Goal: Check status: Check status

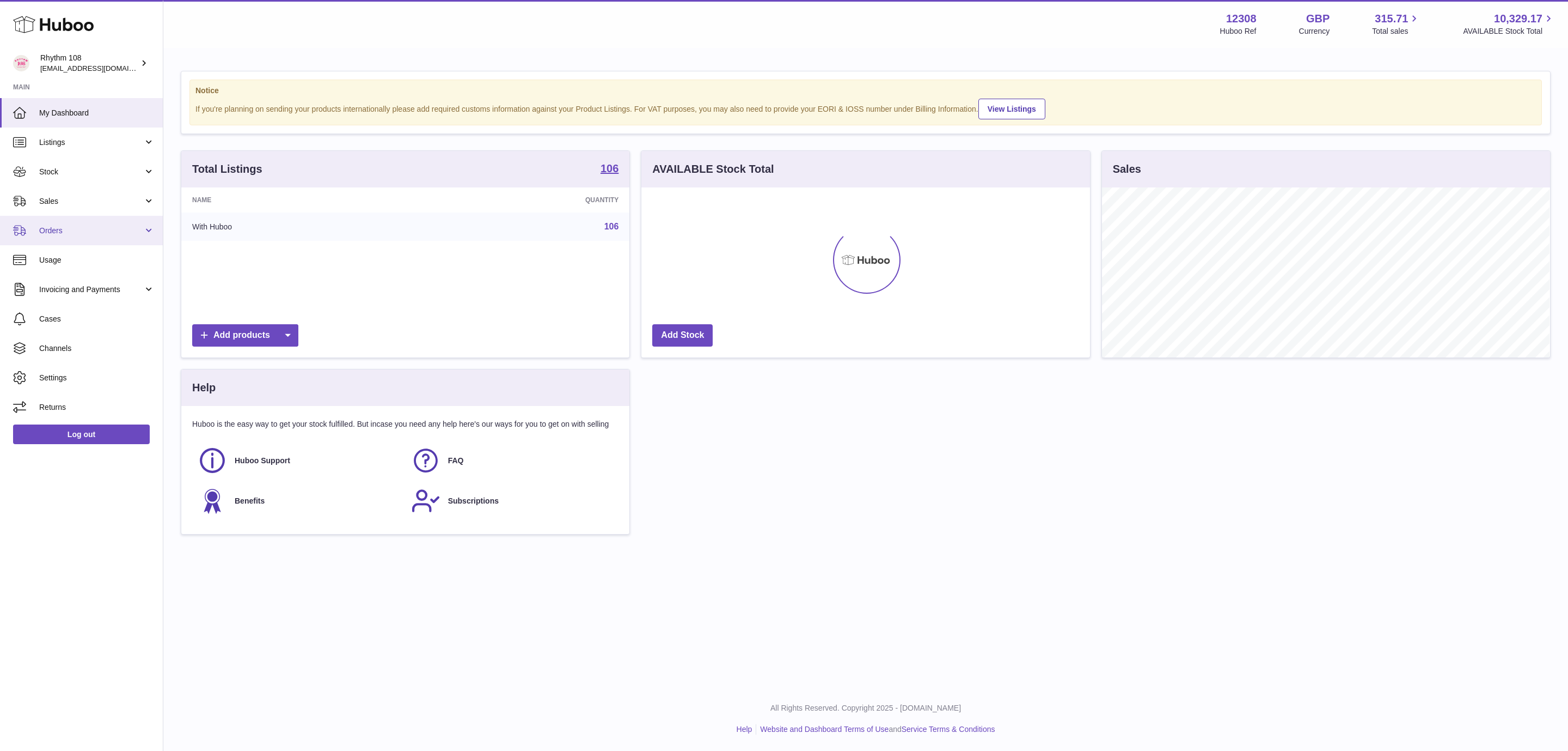
scroll to position [170, 447]
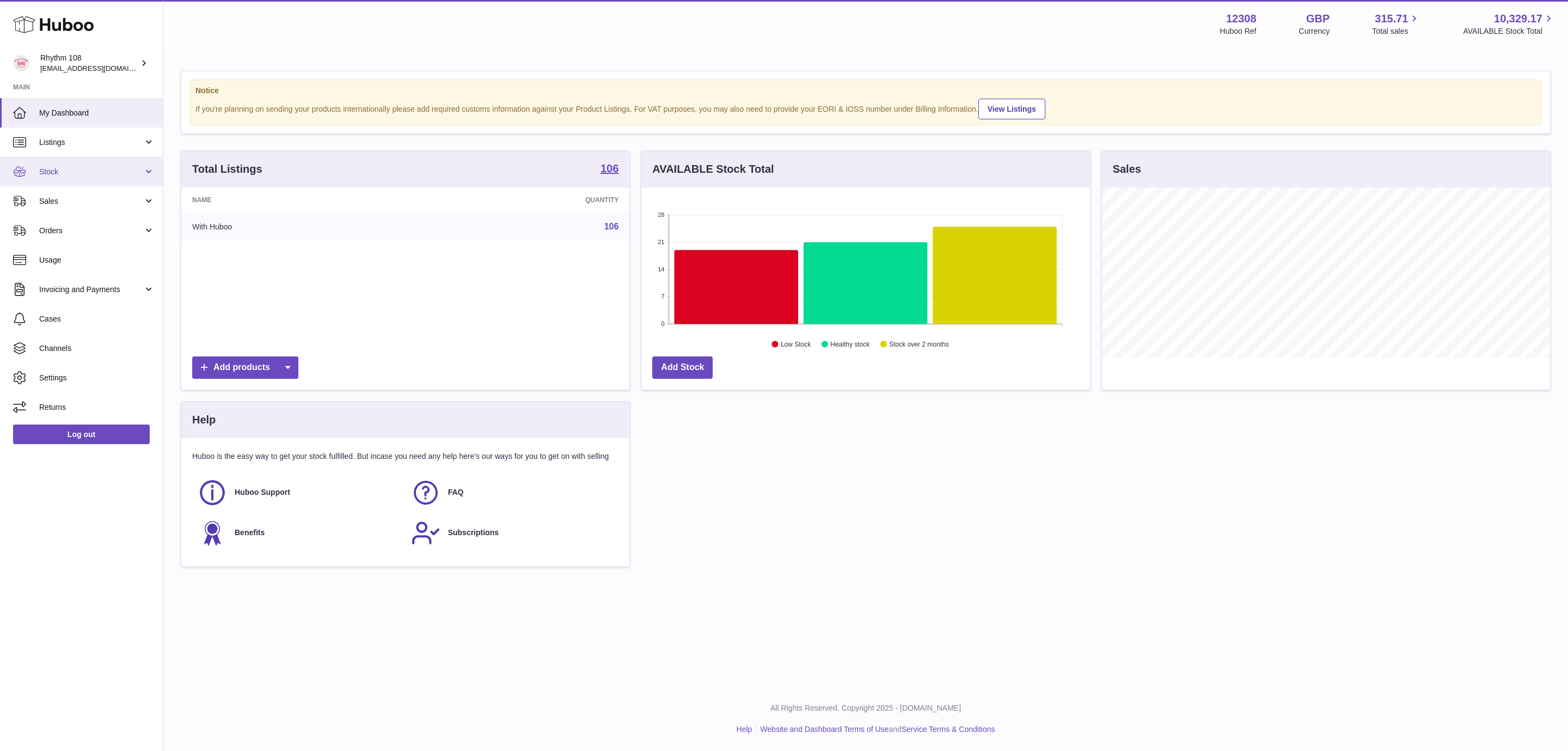
click at [79, 167] on span "Stock" at bounding box center [91, 172] width 104 height 10
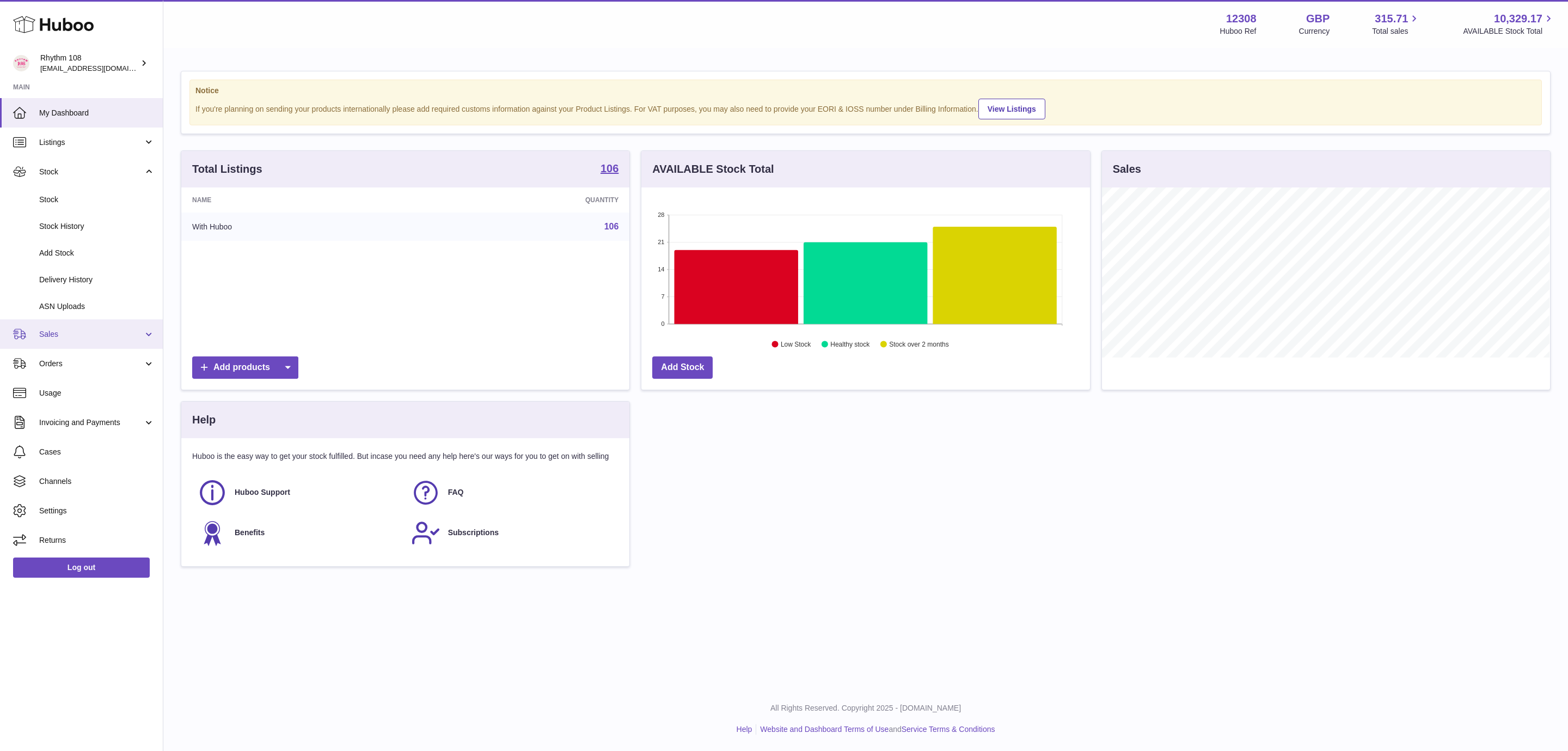
click at [59, 342] on link "Sales" at bounding box center [81, 334] width 163 height 29
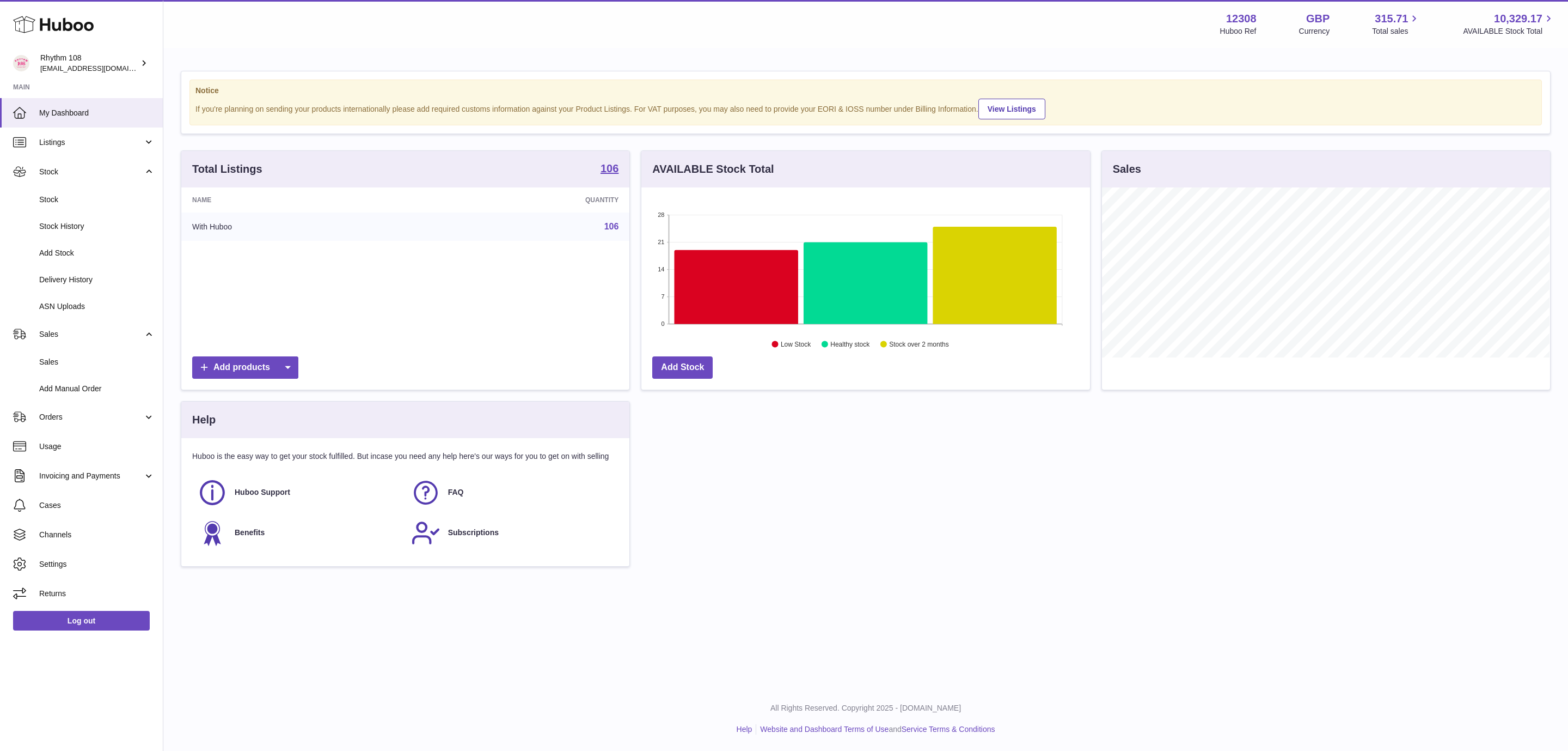
drag, startPoint x: 67, startPoint y: 368, endPoint x: 242, endPoint y: 402, distance: 178.3
click at [68, 368] on link "Sales" at bounding box center [81, 362] width 163 height 27
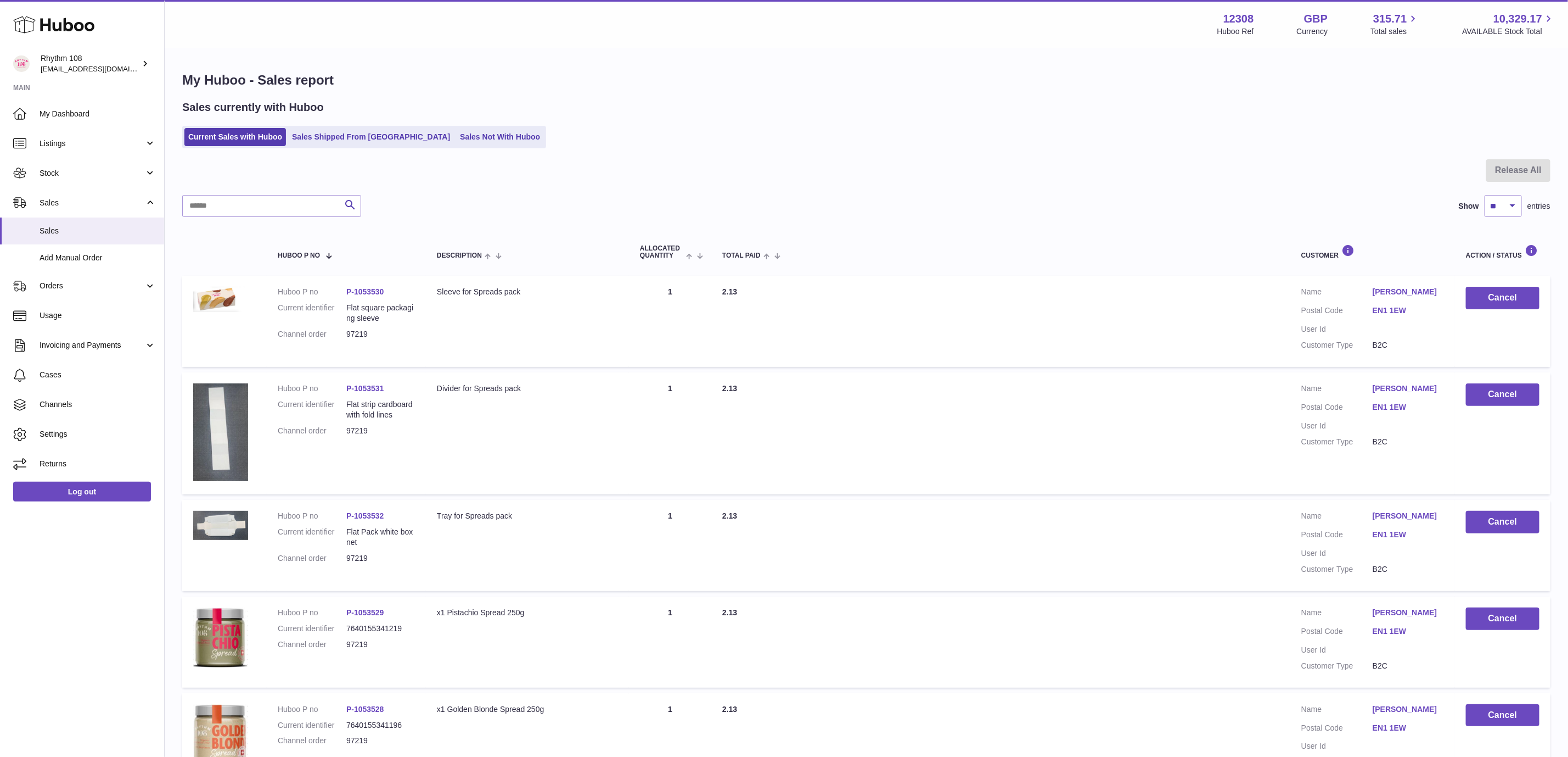
drag, startPoint x: 727, startPoint y: 153, endPoint x: 572, endPoint y: 3, distance: 215.7
click at [727, 152] on div "My Huboo - Sales report Sales currently with Huboo Current Sales with Huboo Sal…" at bounding box center [866, 685] width 1404 height 1272
click at [356, 139] on link "Sales Shipped From [GEOGRAPHIC_DATA]" at bounding box center [371, 137] width 166 height 18
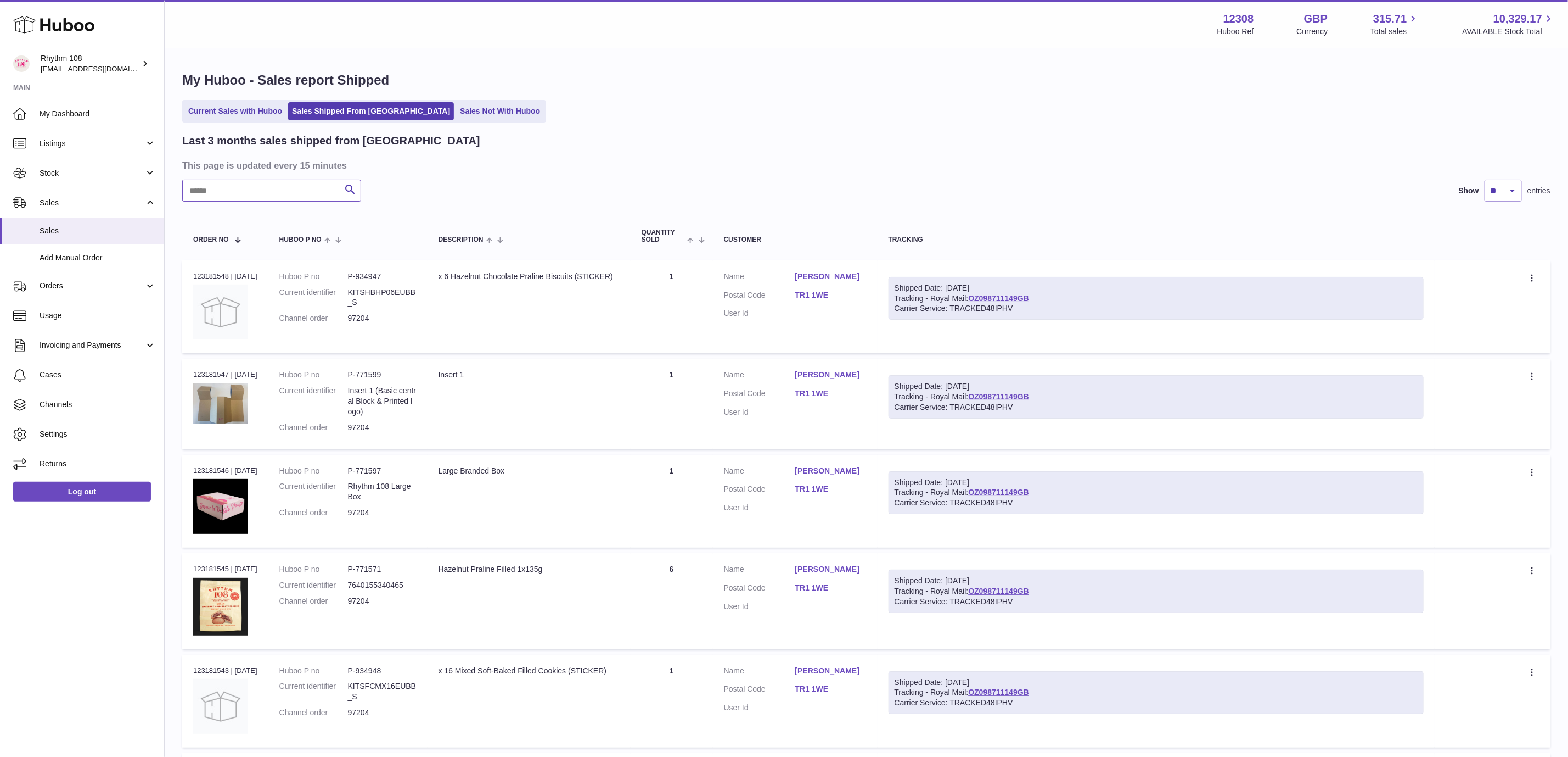
click at [287, 190] on input "text" at bounding box center [272, 190] width 179 height 22
paste input "*****"
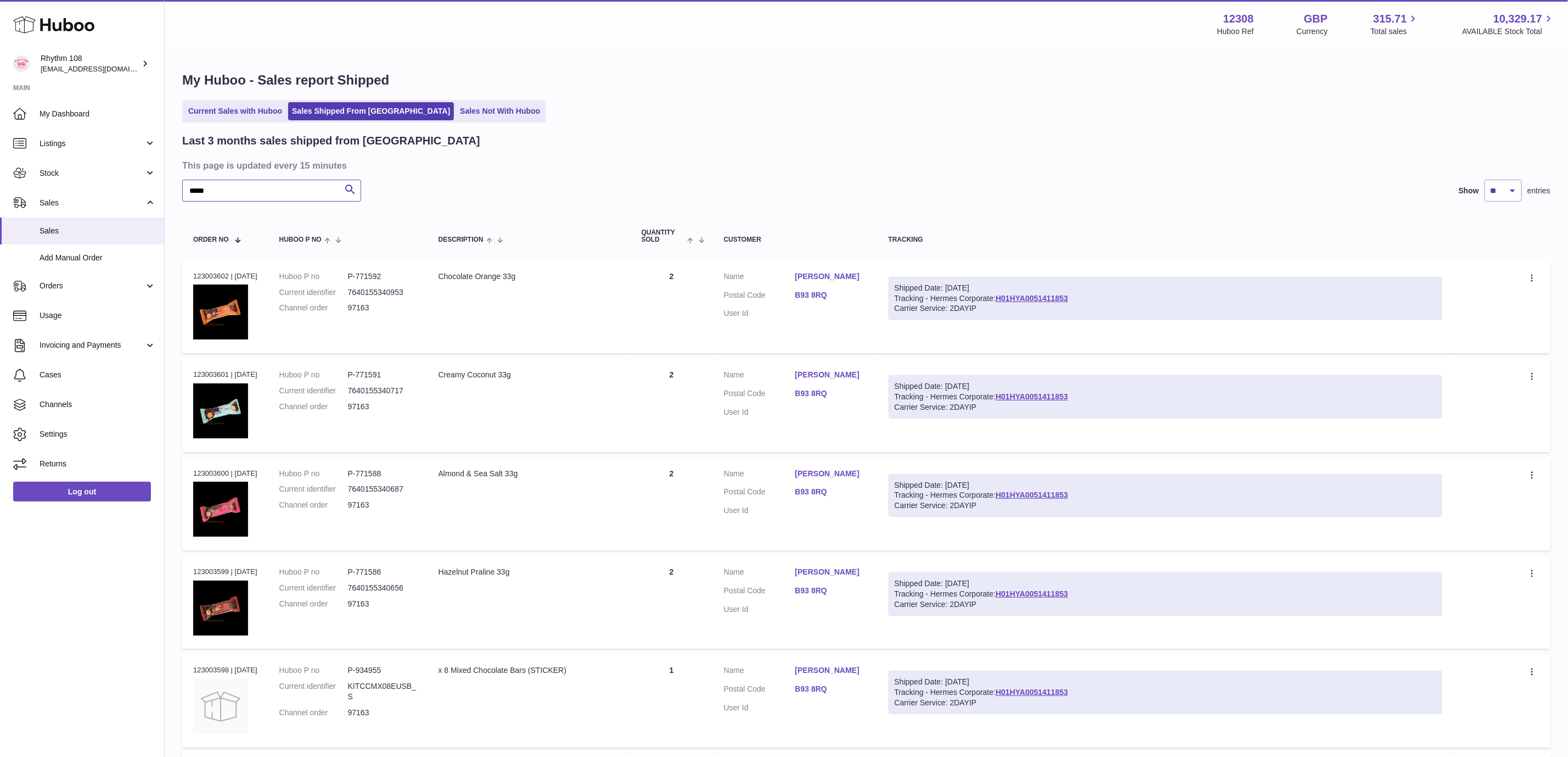
type input "*****"
drag, startPoint x: 770, startPoint y: 121, endPoint x: 1209, endPoint y: 359, distance: 499.4
click at [779, 124] on div "My Huboo - Sales report Shipped Current Sales with Huboo Sales Shipped From [GE…" at bounding box center [866, 558] width 1404 height 1018
click at [962, 138] on div "Last 3 months sales shipped from [GEOGRAPHIC_DATA]" at bounding box center [867, 141] width 1369 height 15
click at [758, 150] on div "Last 3 months sales shipped from [GEOGRAPHIC_DATA] This page is updated every 1…" at bounding box center [867, 589] width 1369 height 912
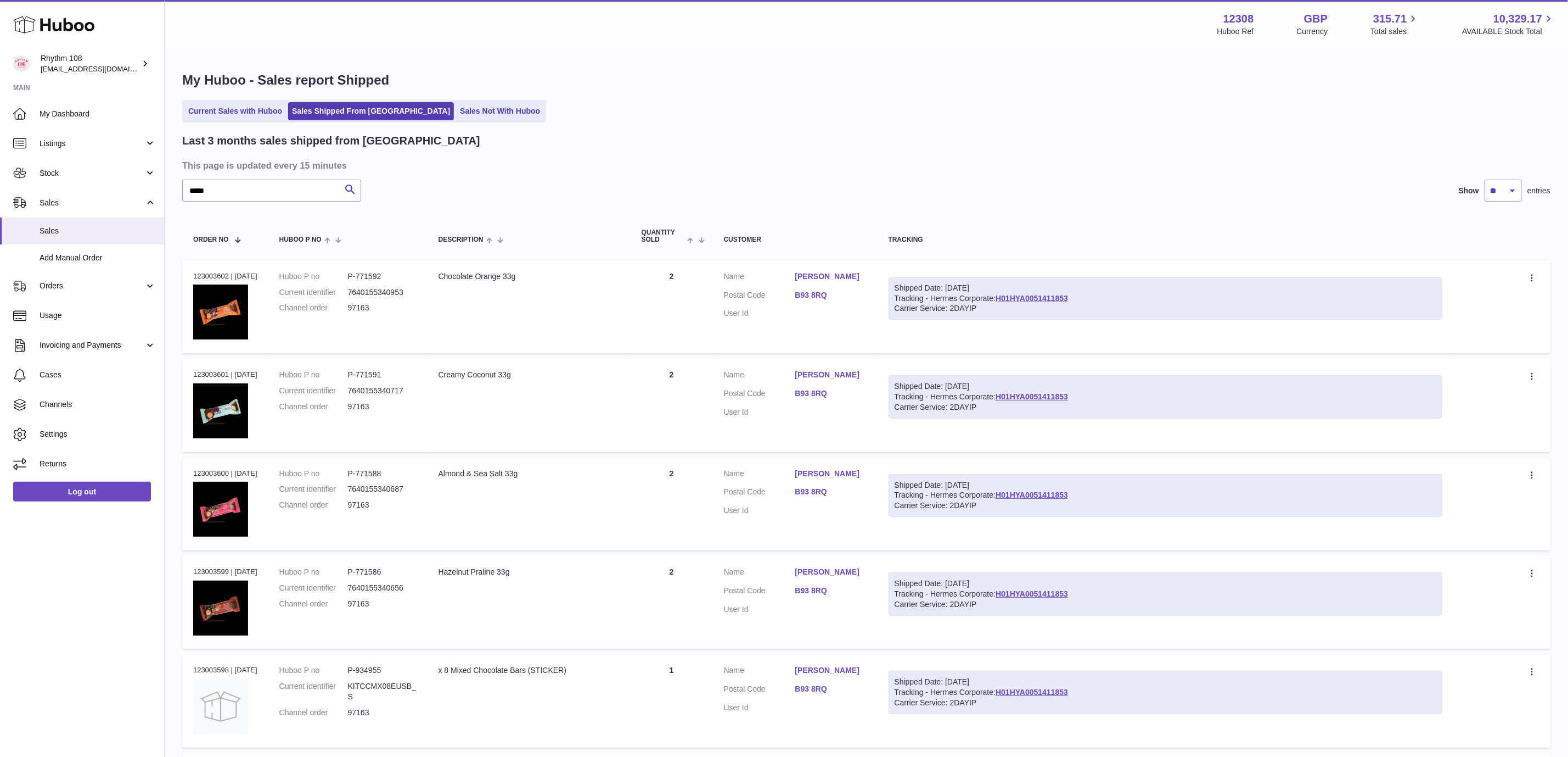
click at [784, 181] on div "***** Search Show ** ** ** entries" at bounding box center [867, 190] width 1369 height 22
click at [674, 134] on div "Last 3 months sales shipped from [GEOGRAPHIC_DATA]" at bounding box center [867, 141] width 1369 height 15
click at [670, 142] on div "Last 3 months sales shipped from [GEOGRAPHIC_DATA]" at bounding box center [867, 141] width 1369 height 15
click at [1049, 169] on h3 "This page is updated every 15 minutes" at bounding box center [865, 165] width 1365 height 12
click at [868, 115] on div "Current Sales with Huboo Sales Shipped From [GEOGRAPHIC_DATA] Sales Not With Hu…" at bounding box center [867, 111] width 1369 height 23
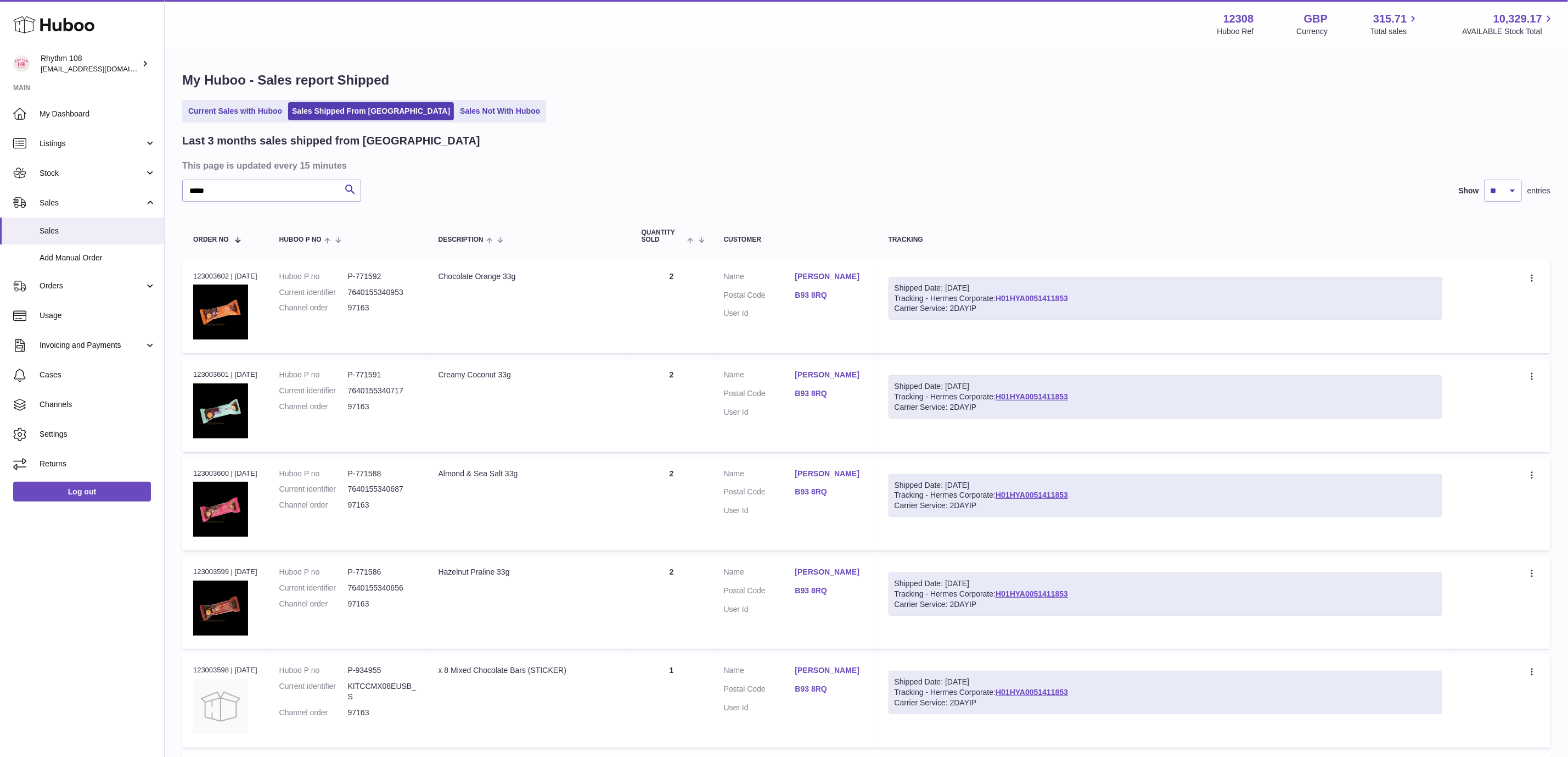
click at [1054, 294] on link "H01HYA0051411853" at bounding box center [1032, 298] width 72 height 9
